Goal: Information Seeking & Learning: Learn about a topic

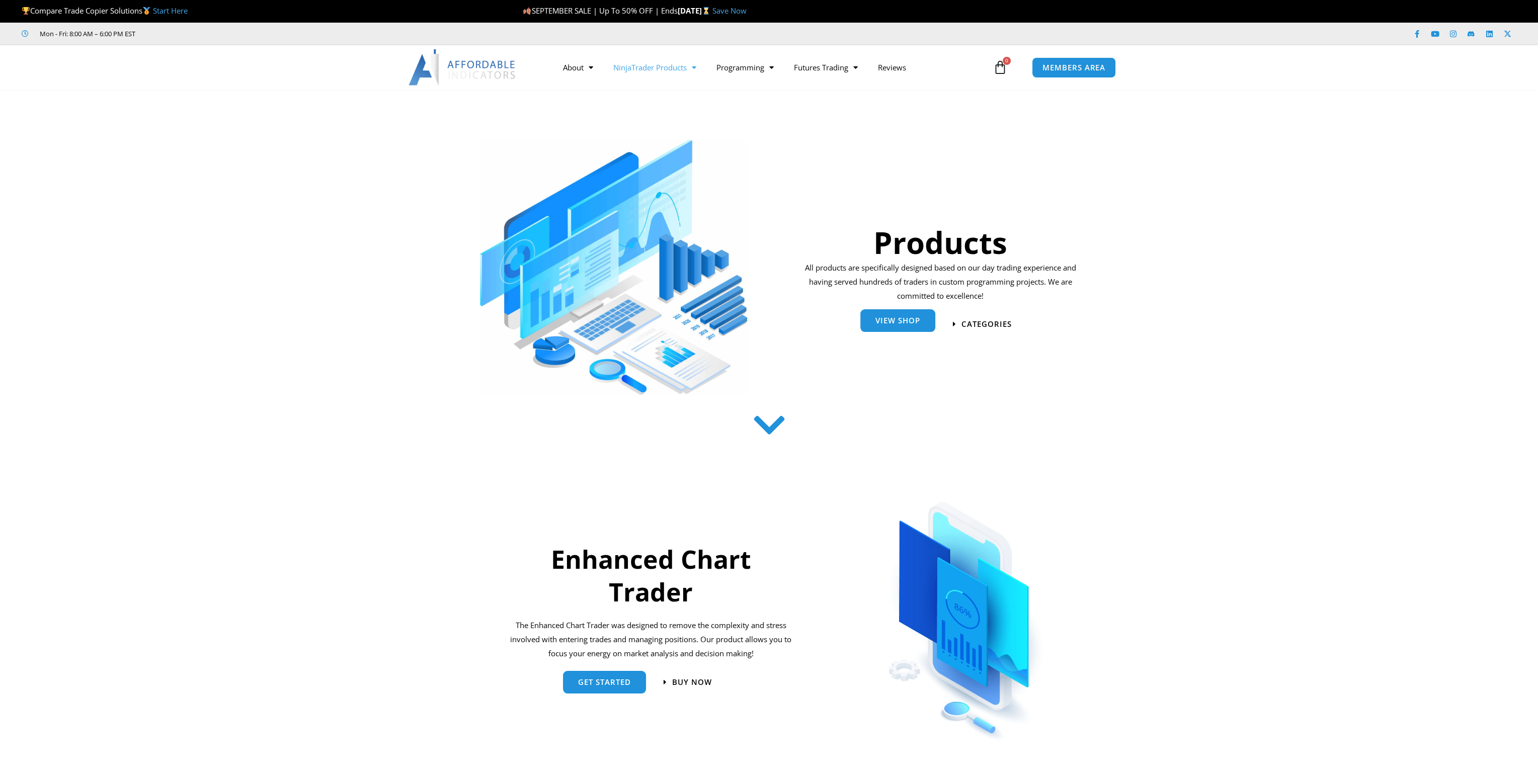
click at [910, 322] on span "View Shop" at bounding box center [898, 321] width 45 height 8
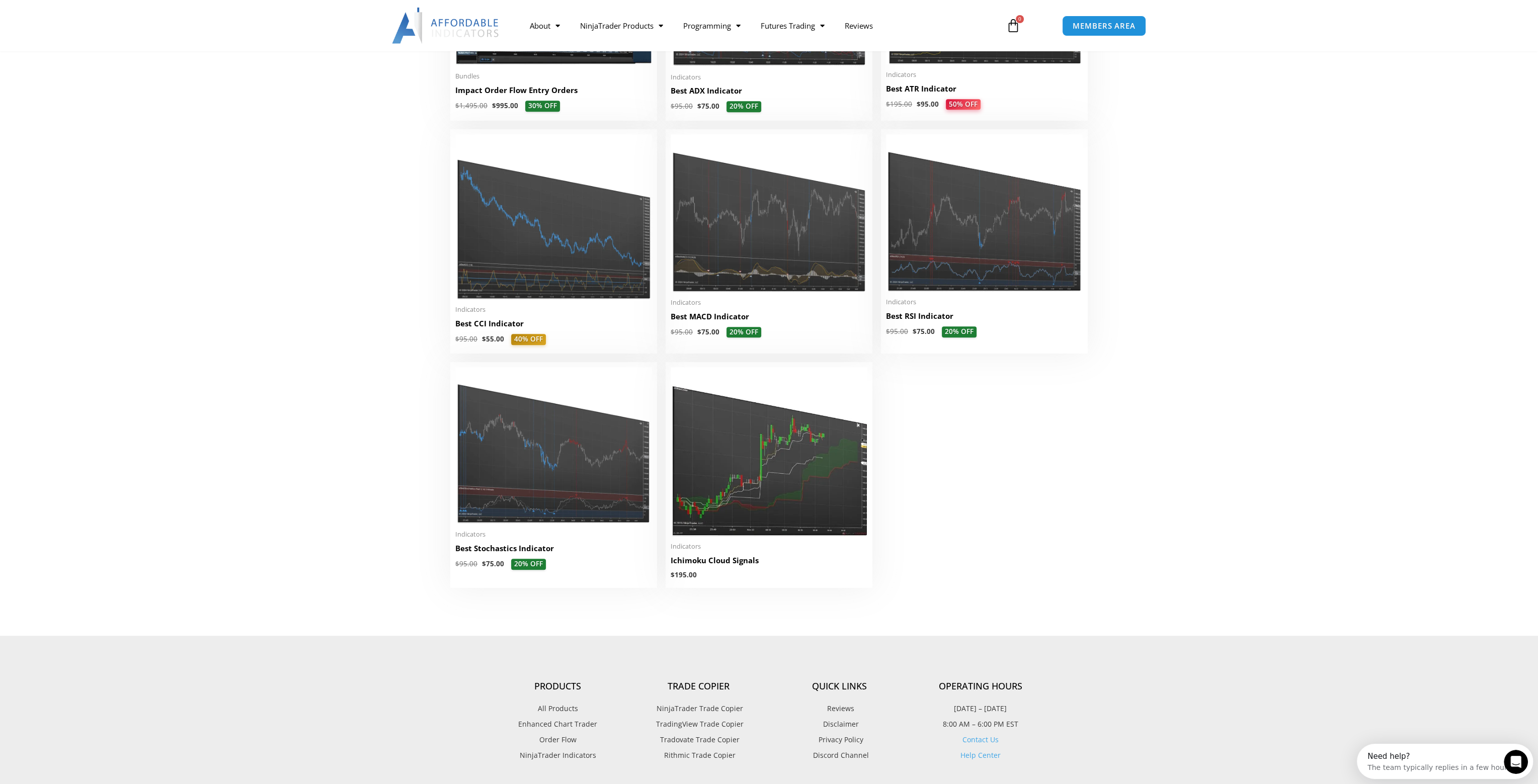
scroll to position [2333, 0]
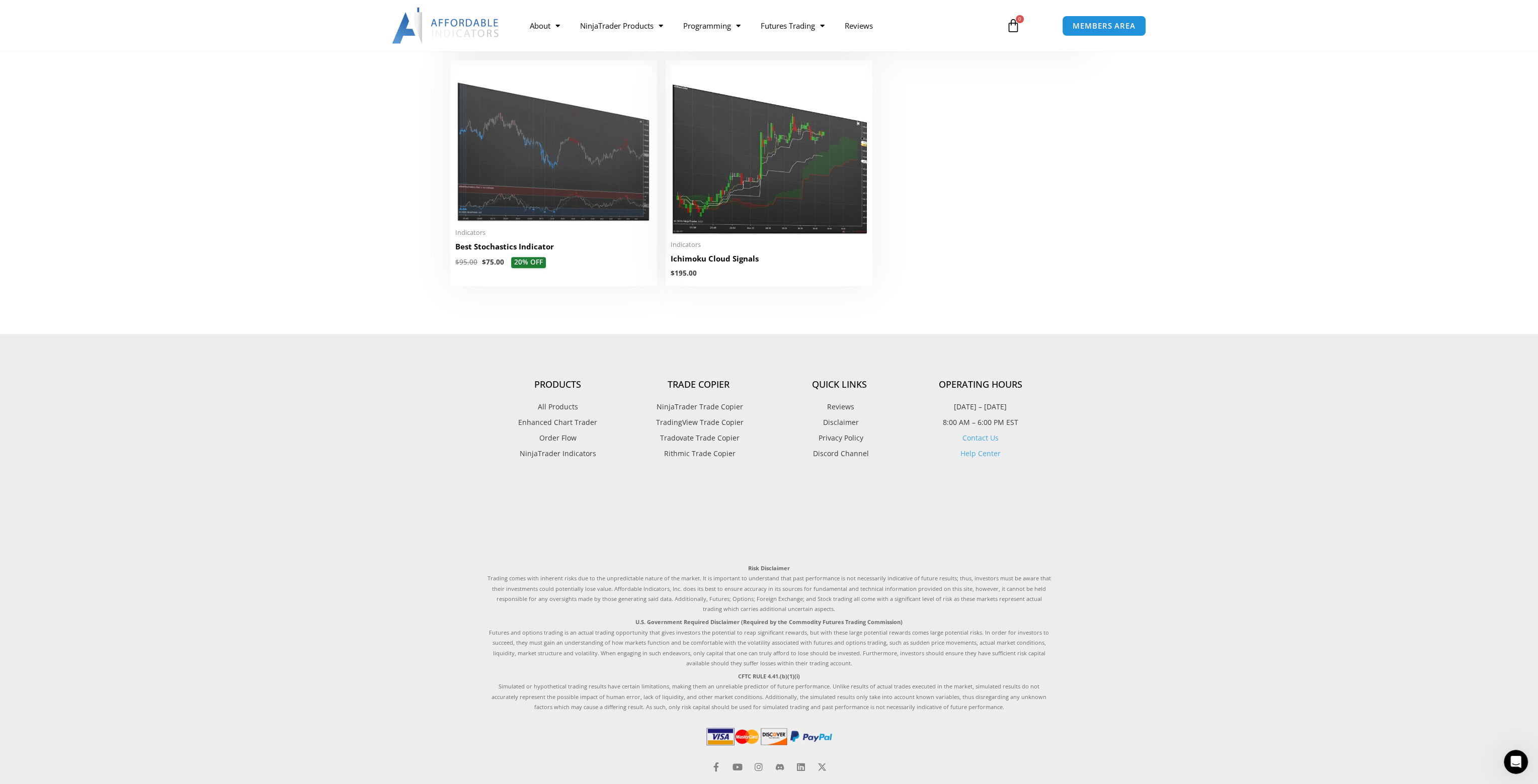
click at [725, 411] on span "NinjaTrader Trade Copier" at bounding box center [699, 406] width 89 height 13
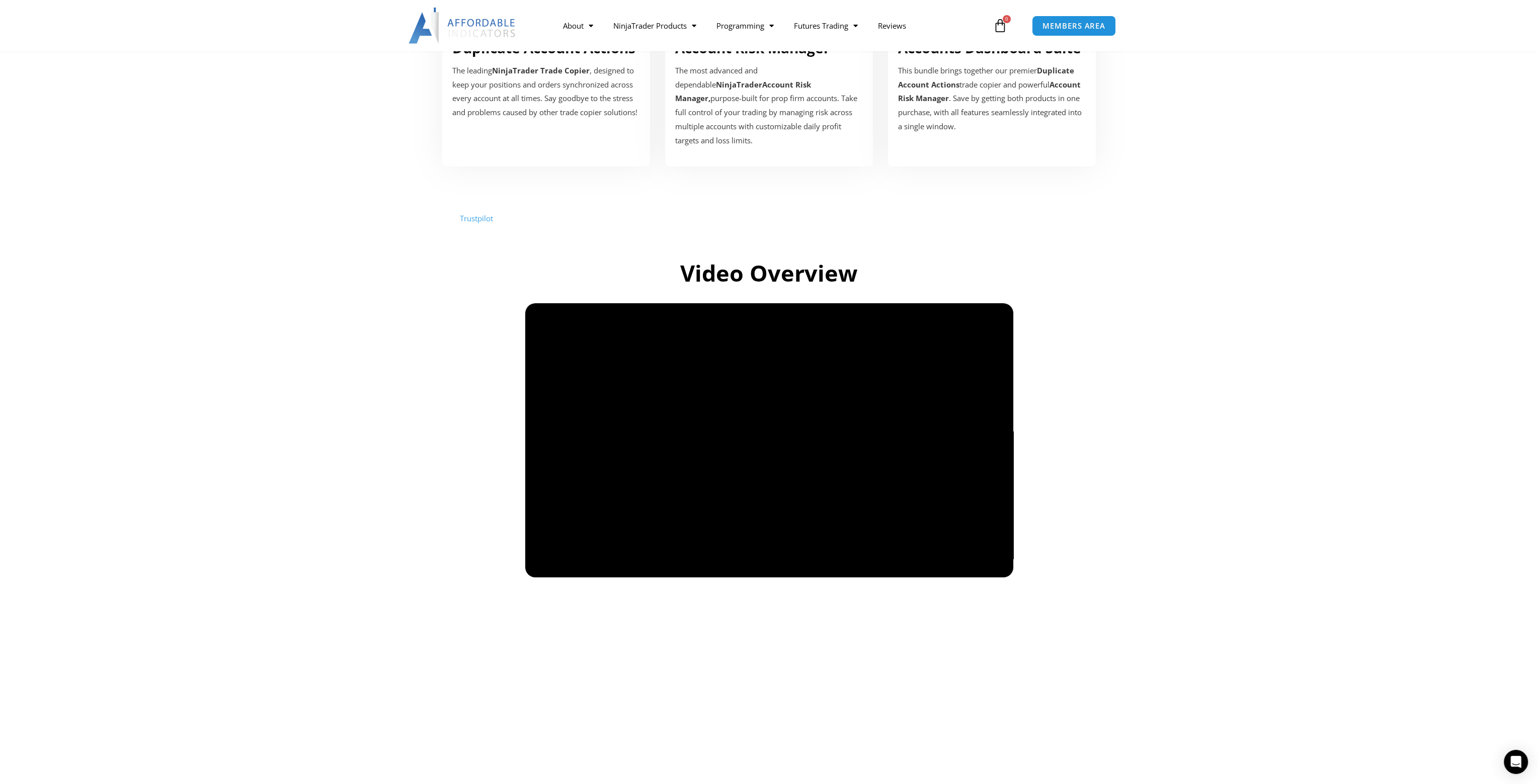
scroll to position [472, 0]
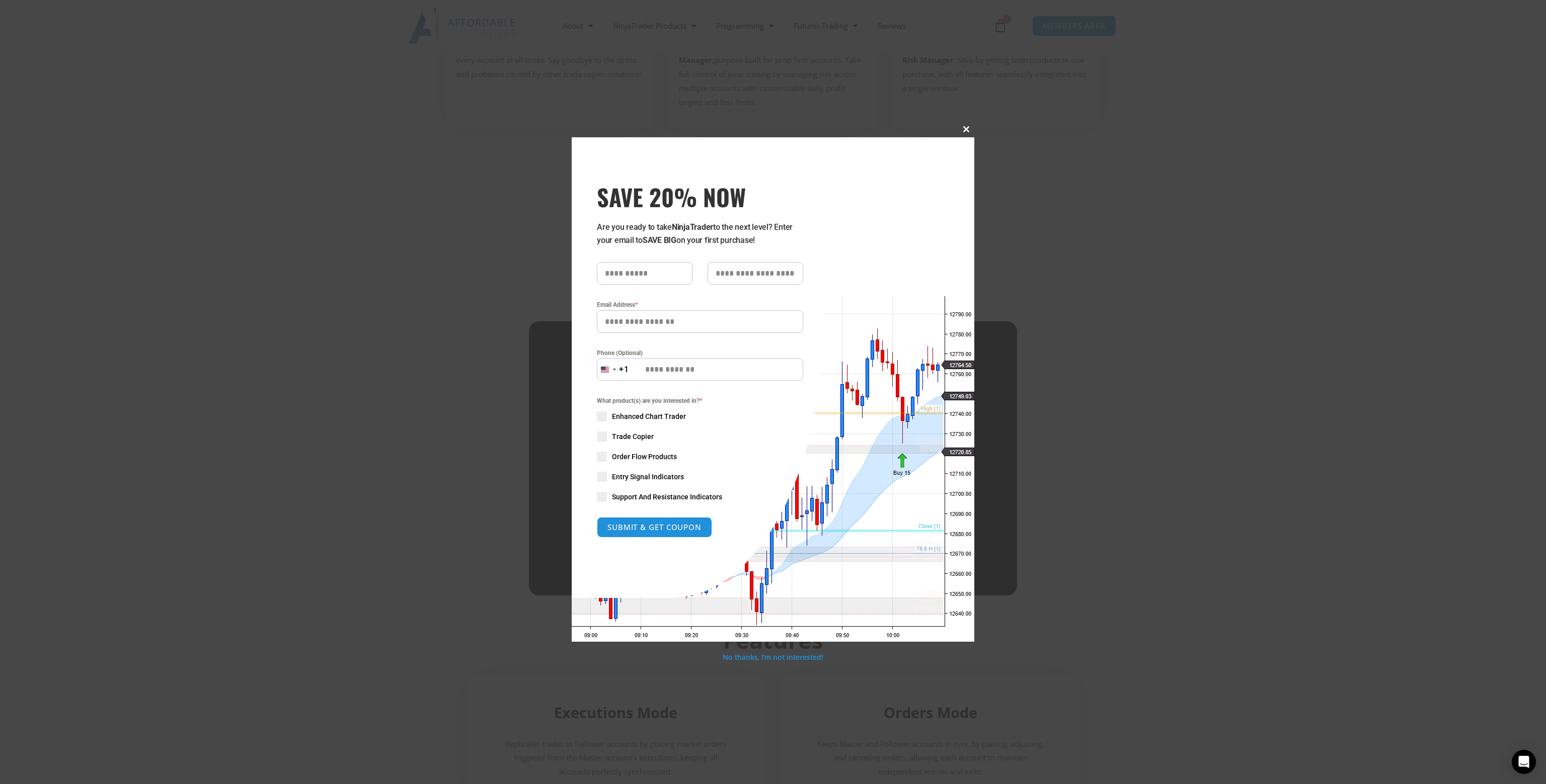
click at [965, 127] on span at bounding box center [966, 129] width 16 height 6
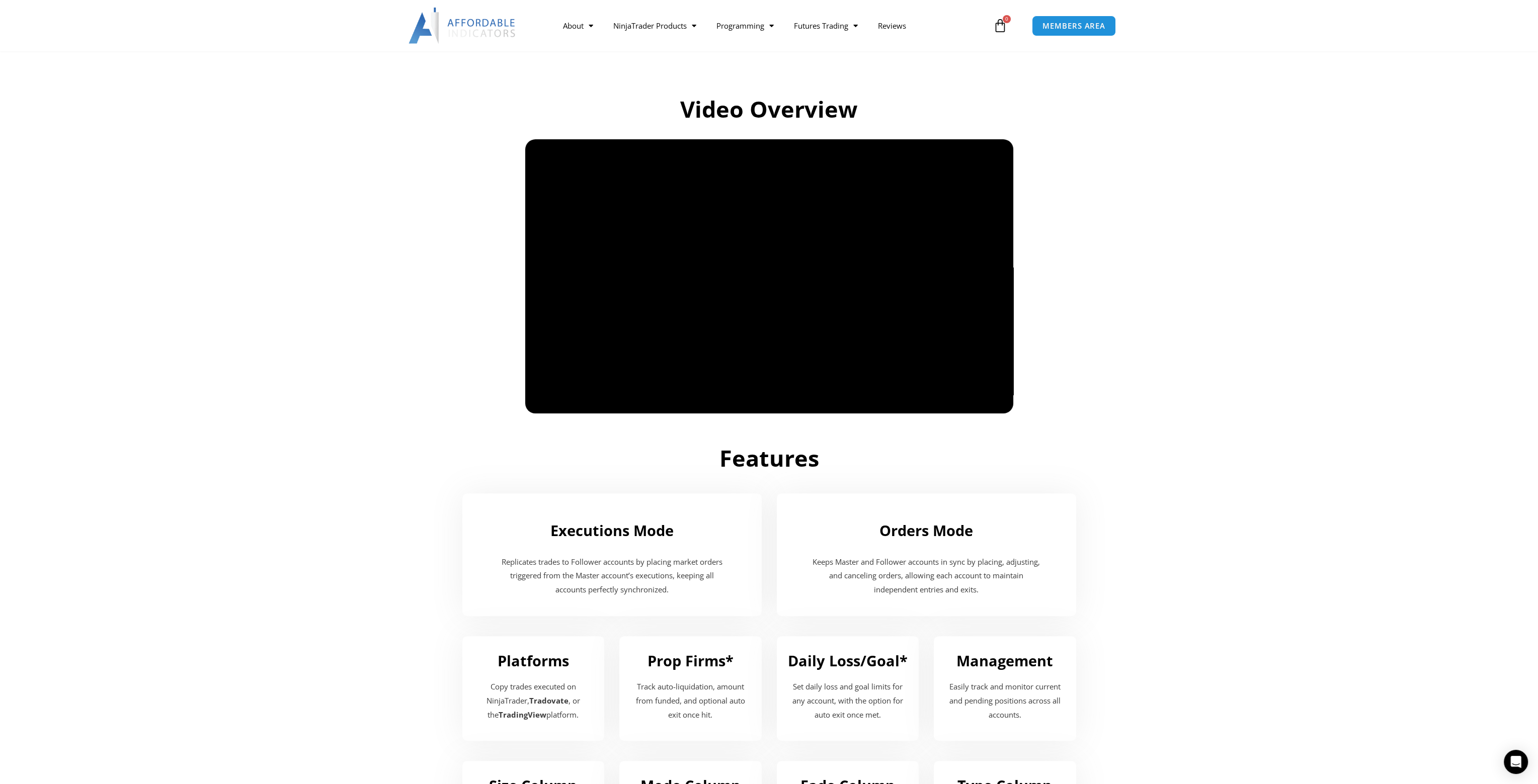
scroll to position [524, 0]
